Goal: Transaction & Acquisition: Purchase product/service

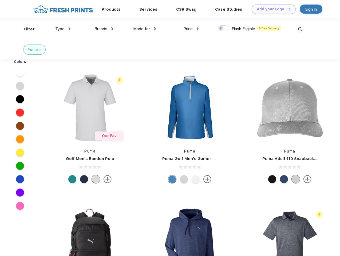
scroll to position [0, 0]
click at [272, 9] on link "Add your Logo Design Tool" at bounding box center [274, 9] width 44 height 9
click at [0, 0] on div "Design Tool" at bounding box center [0, 0] width 0 height 0
click at [287, 9] on link "Add your Logo Design Tool" at bounding box center [274, 9] width 44 height 9
click at [26, 29] on div "Filter" at bounding box center [29, 29] width 11 height 6
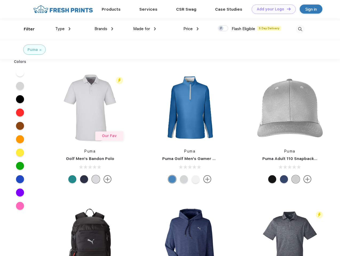
click at [63, 29] on span "Type" at bounding box center [59, 28] width 9 height 5
click at [104, 29] on span "Brands" at bounding box center [101, 28] width 13 height 5
click at [145, 29] on span "Made for" at bounding box center [141, 28] width 17 height 5
click at [191, 29] on span "Price" at bounding box center [188, 28] width 9 height 5
click at [223, 29] on div at bounding box center [223, 28] width 10 height 6
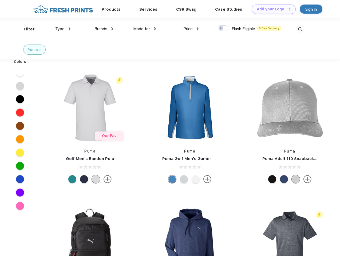
click at [221, 29] on input "checkbox" at bounding box center [219, 26] width 3 height 3
click at [300, 29] on img at bounding box center [300, 29] width 9 height 9
